Goal: Navigation & Orientation: Find specific page/section

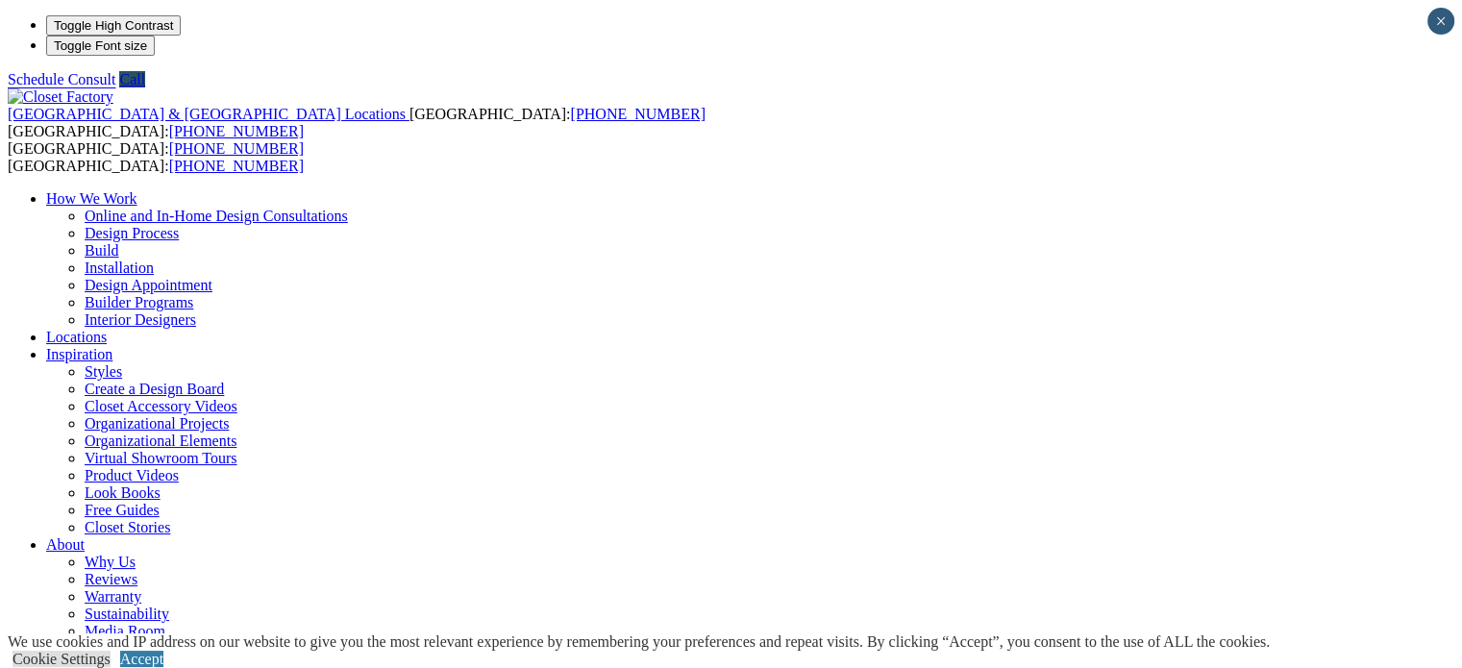
drag, startPoint x: 0, startPoint y: 0, endPoint x: 448, endPoint y: 88, distance: 456.6
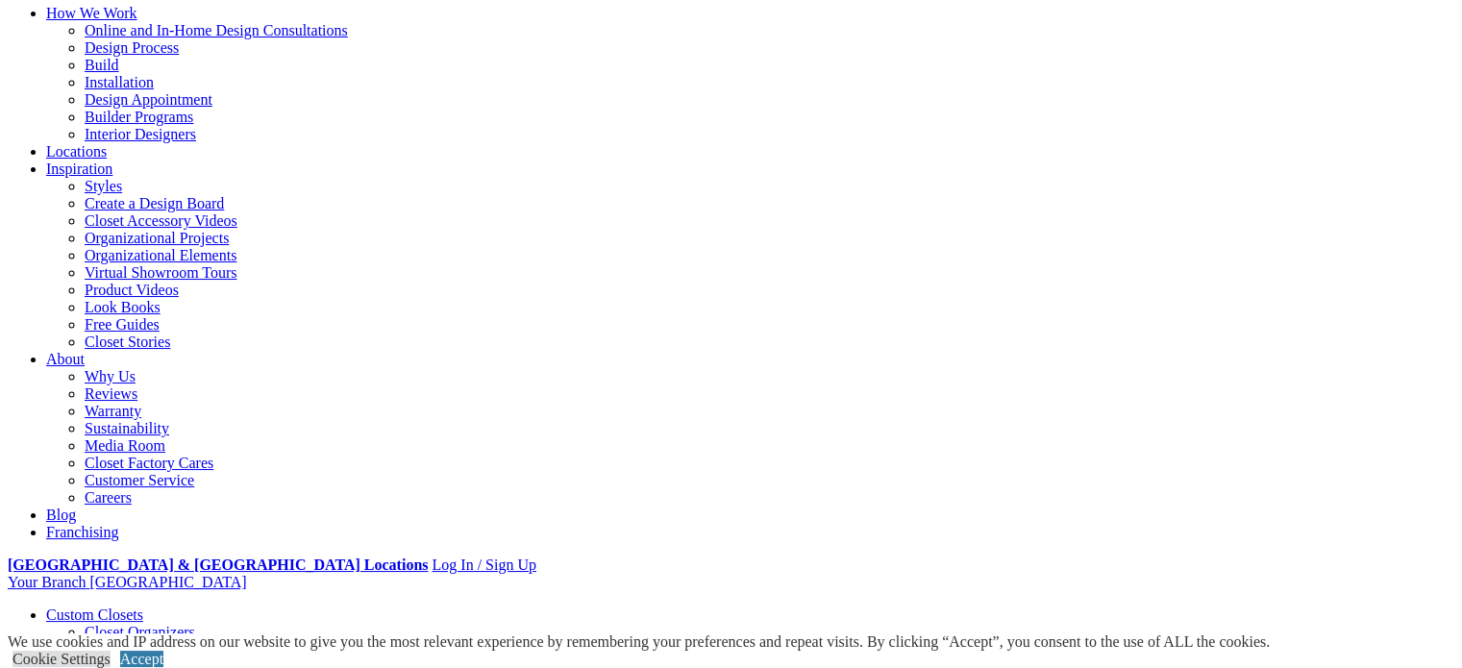
scroll to position [288, 0]
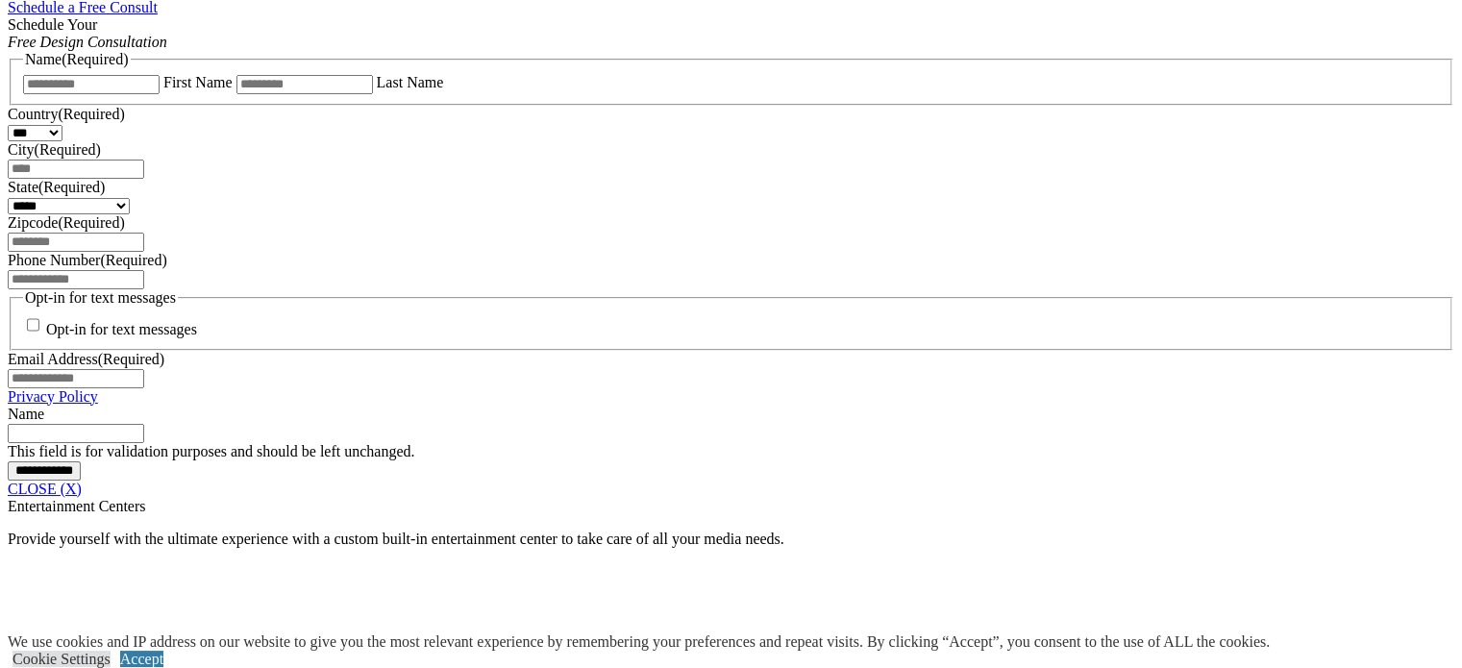
scroll to position [1389, 0]
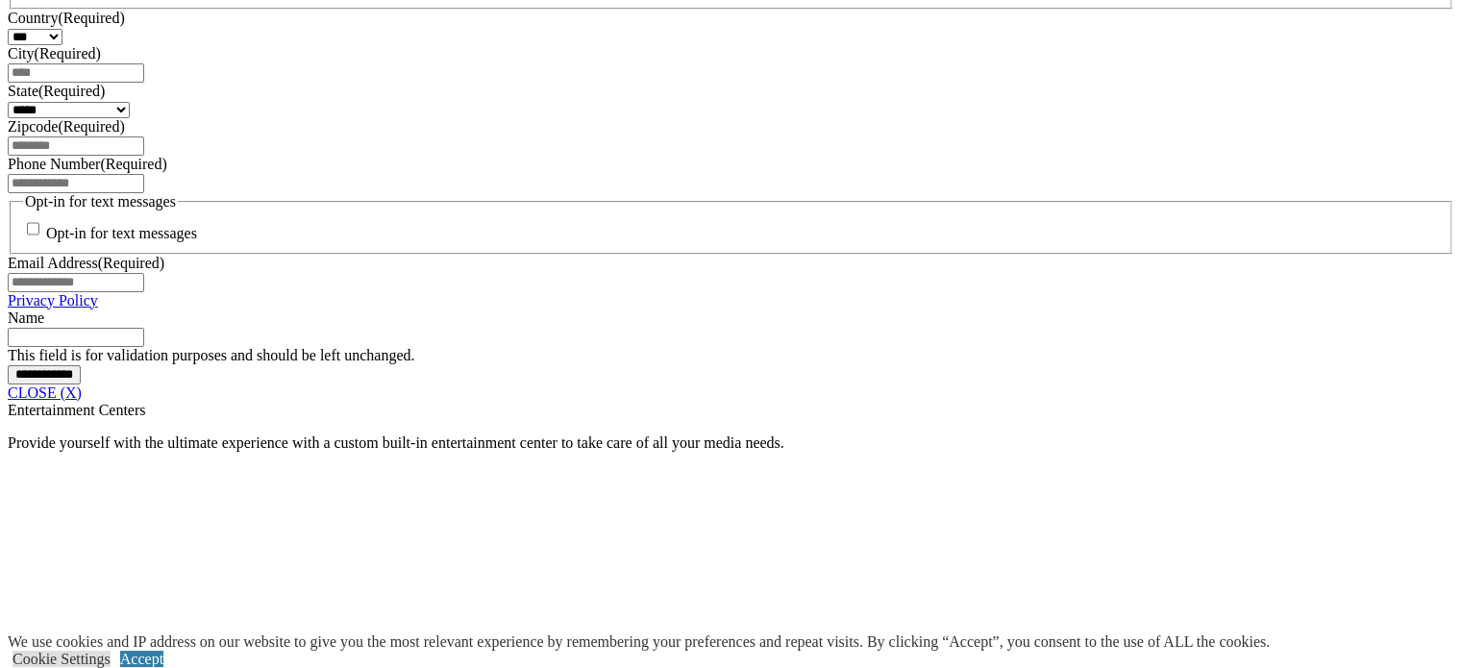
click at [82, 401] on link "CLOSE (X)" at bounding box center [45, 392] width 74 height 16
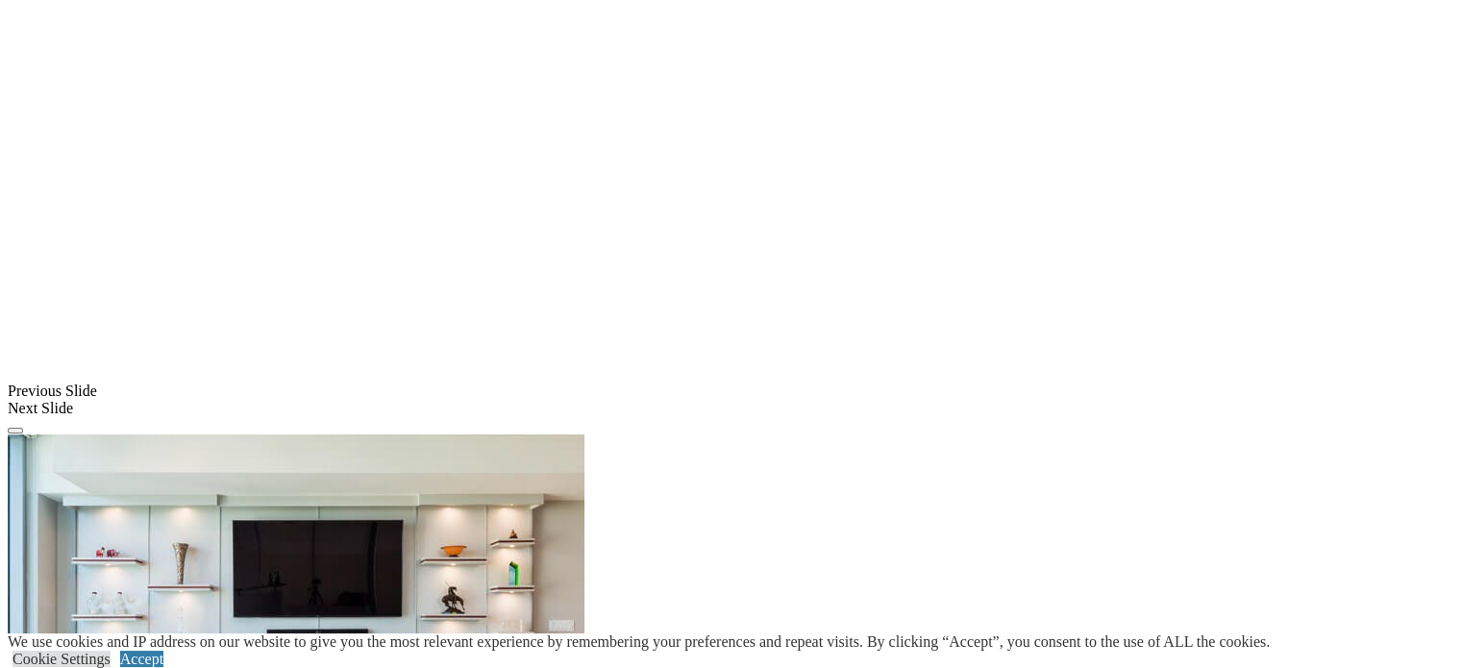
scroll to position [1004, 0]
